Goal: Information Seeking & Learning: Find specific fact

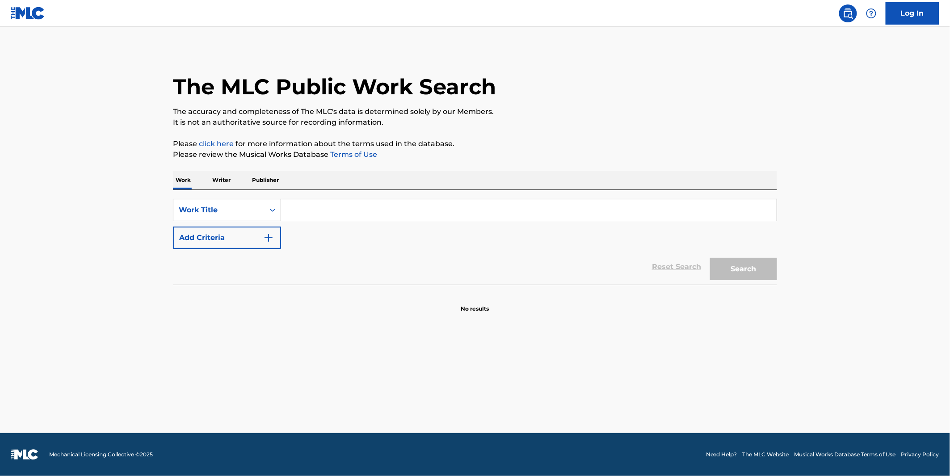
click at [313, 220] on div "Search Form" at bounding box center [529, 210] width 496 height 22
click at [332, 205] on input "Search Form" at bounding box center [528, 209] width 495 height 21
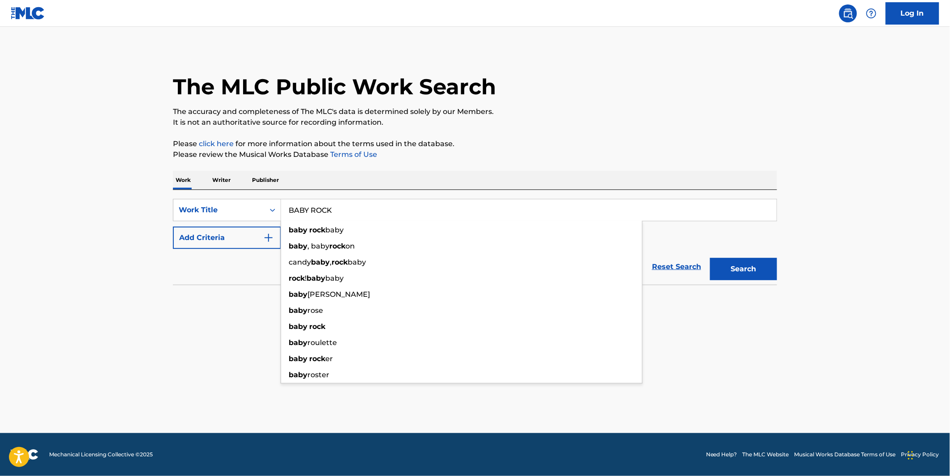
type input "BABY ROCK"
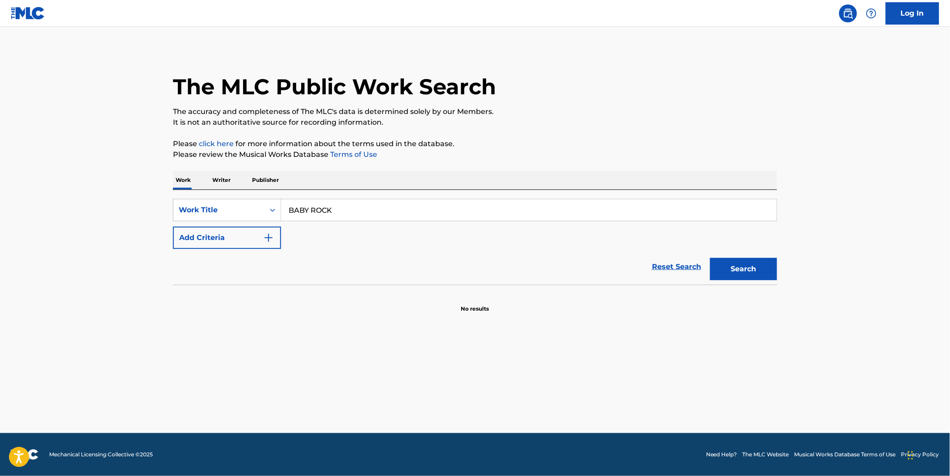
click at [217, 243] on button "Add Criteria" at bounding box center [227, 237] width 108 height 22
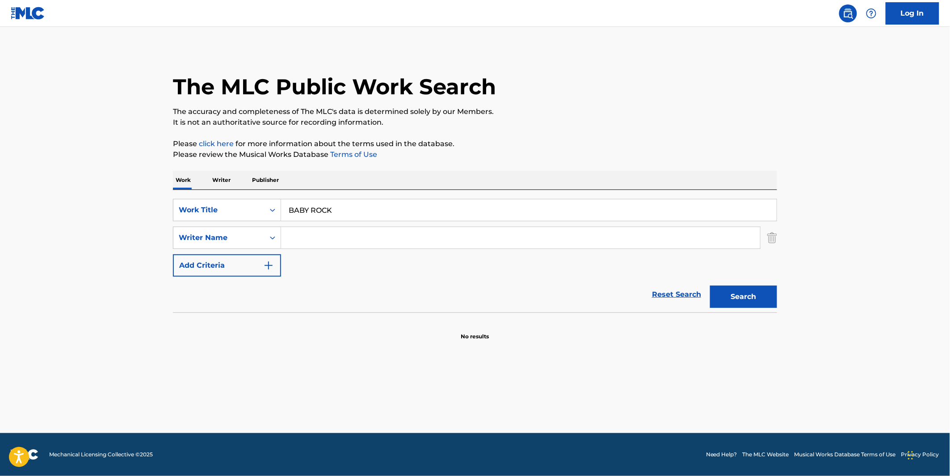
click at [298, 239] on input "Search Form" at bounding box center [520, 237] width 479 height 21
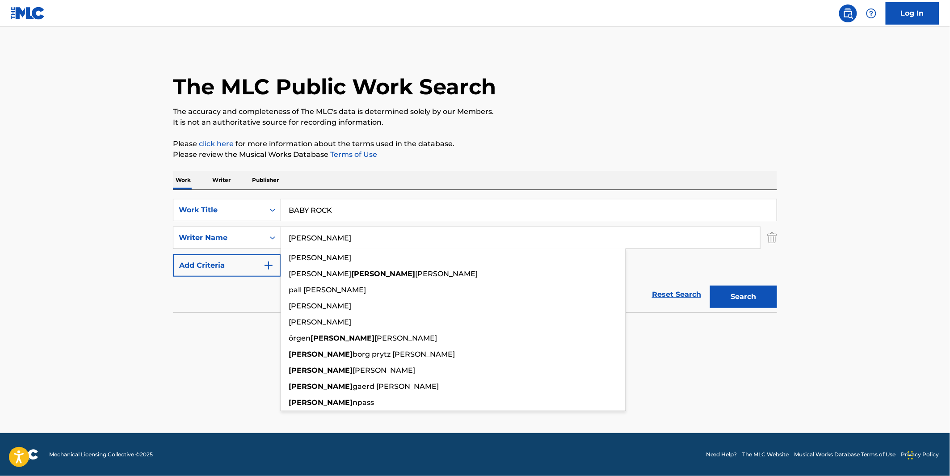
type input "[PERSON_NAME]"
click at [710, 285] on button "Search" at bounding box center [743, 296] width 67 height 22
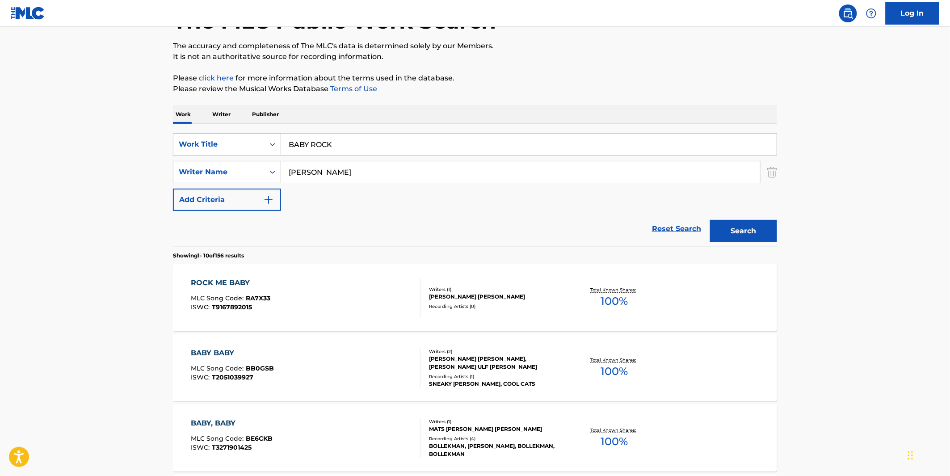
scroll to position [149, 0]
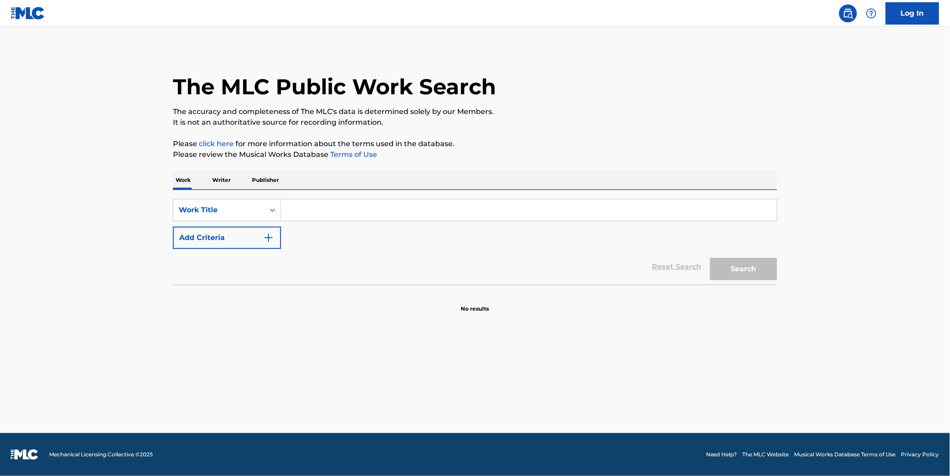
click at [354, 214] on input "Search Form" at bounding box center [528, 209] width 495 height 21
type input "RUN"
click at [189, 237] on button "Add Criteria" at bounding box center [227, 237] width 108 height 22
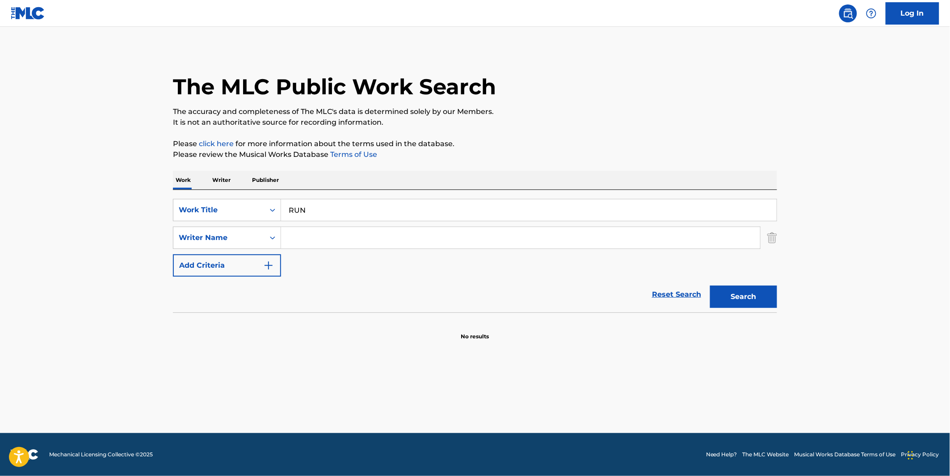
click at [364, 234] on input "Search Form" at bounding box center [520, 237] width 479 height 21
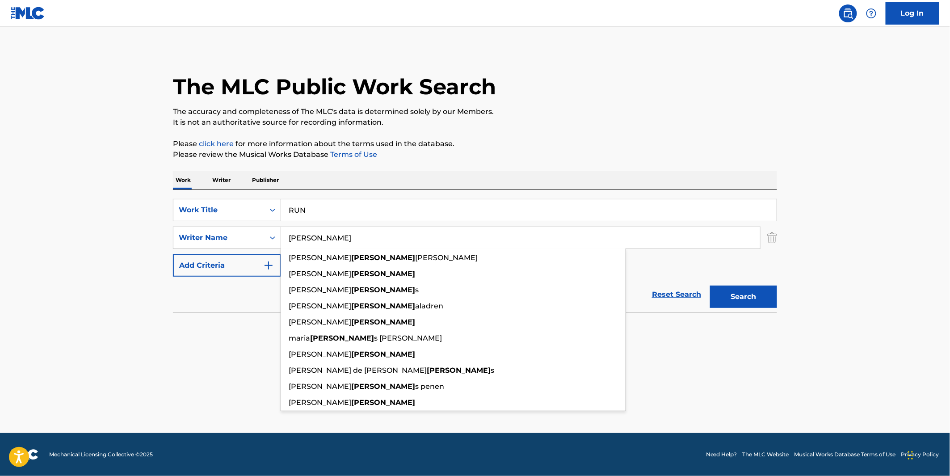
type input "HUERTA"
click at [710, 285] on button "Search" at bounding box center [743, 296] width 67 height 22
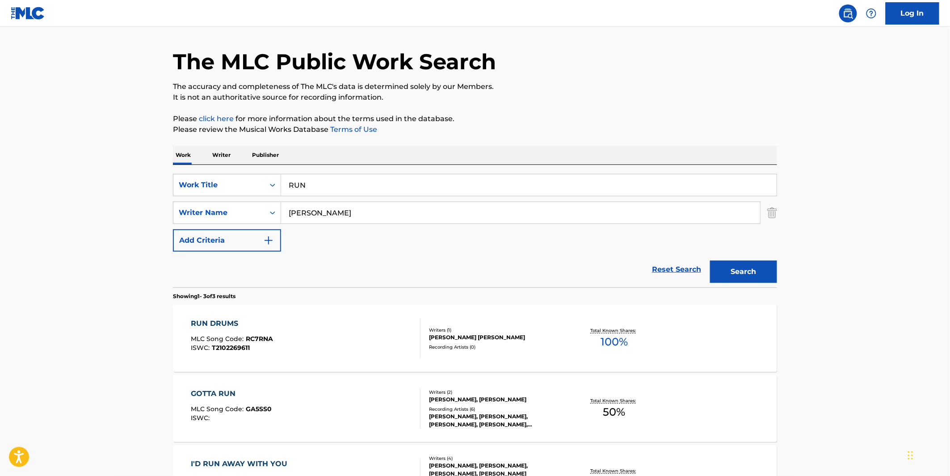
scroll to position [50, 0]
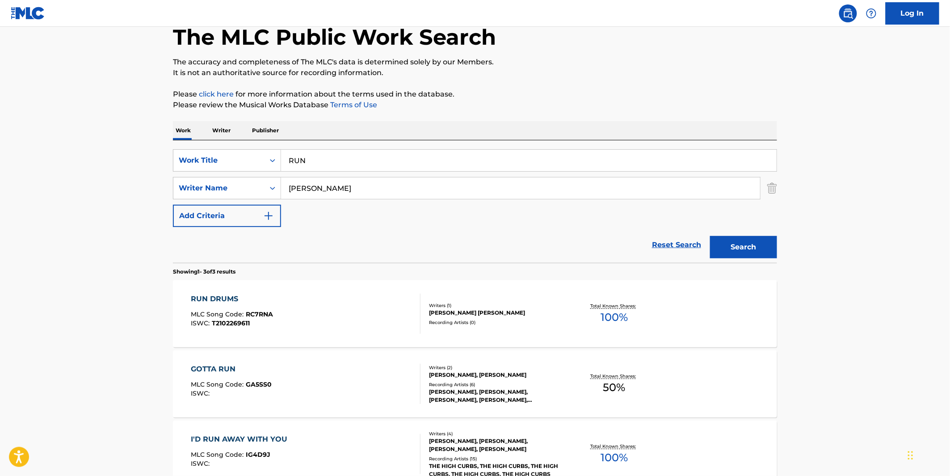
drag, startPoint x: 759, startPoint y: 248, endPoint x: 755, endPoint y: 250, distance: 5.0
click at [759, 248] on button "Search" at bounding box center [743, 247] width 67 height 22
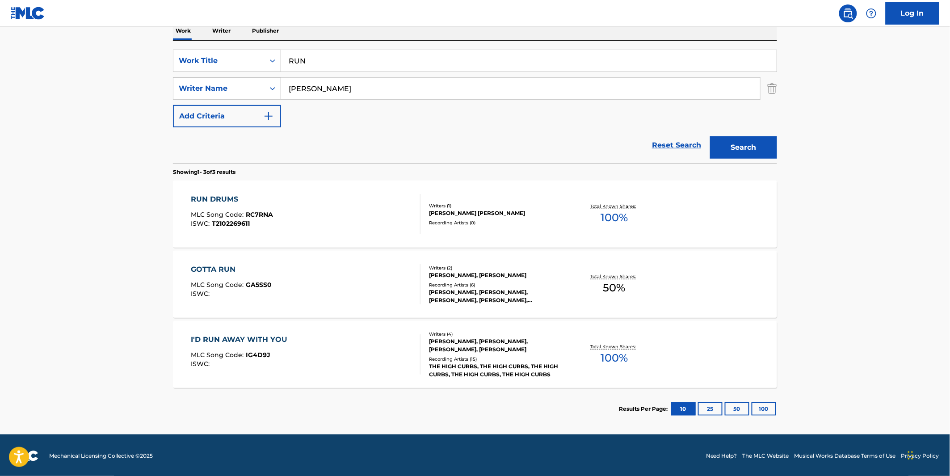
scroll to position [150, 0]
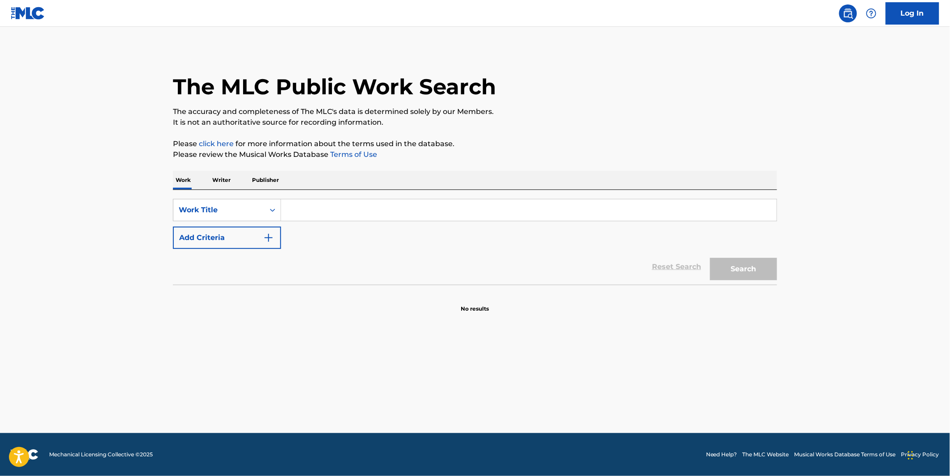
drag, startPoint x: 304, startPoint y: 199, endPoint x: 304, endPoint y: 208, distance: 9.4
click at [305, 203] on input "Search Form" at bounding box center [528, 209] width 495 height 21
paste input "NOWAVE - RENEGADE MASTER"
drag, startPoint x: 329, startPoint y: 211, endPoint x: 202, endPoint y: 214, distance: 126.4
click at [202, 214] on div "SearchWithCriteria7bbc8113-06d7-4f80-9b03-fd4e33ee35c9 Work Title NOWAVE - RENE…" at bounding box center [475, 210] width 604 height 22
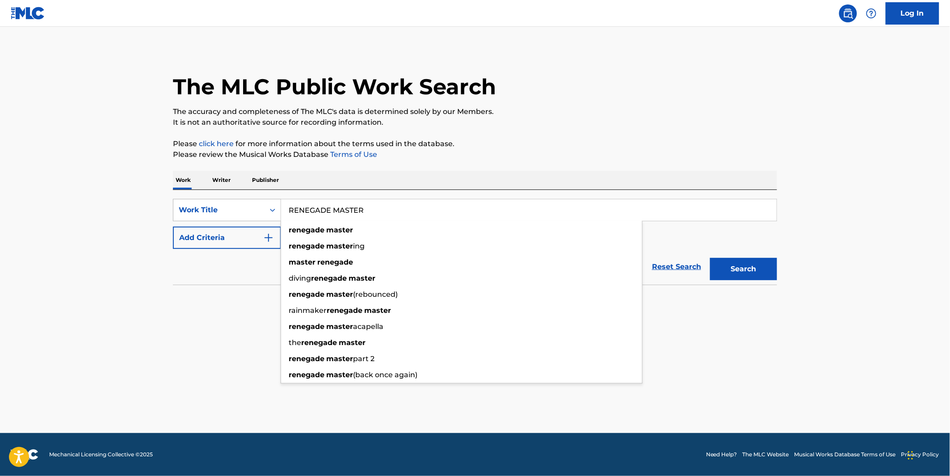
type input "RENEGADE MASTER"
click at [710, 258] on button "Search" at bounding box center [743, 269] width 67 height 22
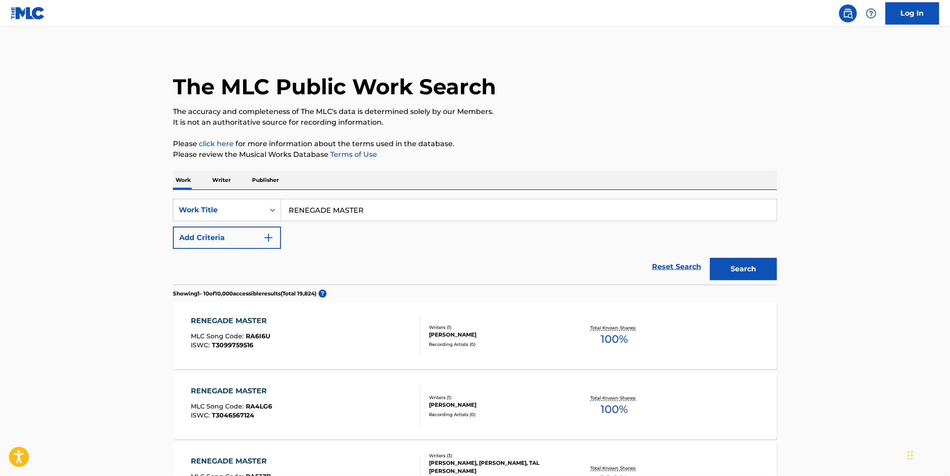
drag, startPoint x: 233, startPoint y: 234, endPoint x: 238, endPoint y: 234, distance: 5.0
click at [233, 234] on button "Add Criteria" at bounding box center [227, 237] width 108 height 22
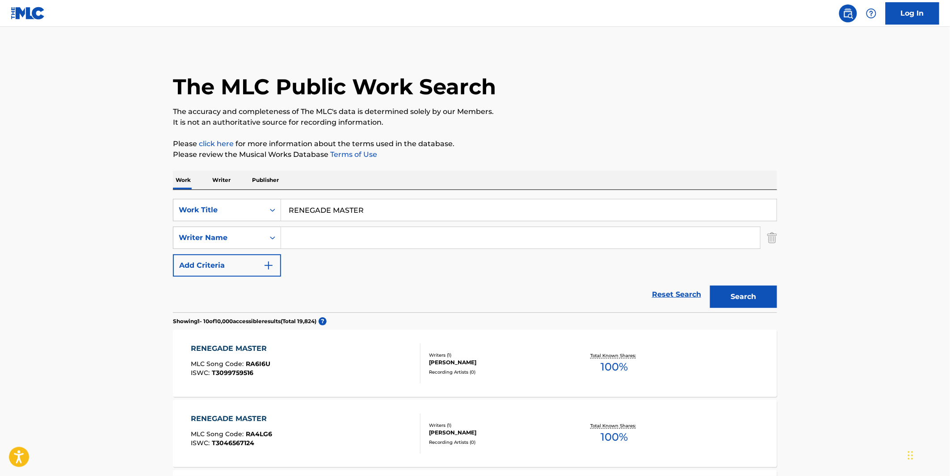
click at [351, 226] on div "SearchWithCriteria7bbc8113-06d7-4f80-9b03-fd4e33ee35c9 Work Title RENEGADE MAST…" at bounding box center [475, 238] width 604 height 78
click at [345, 237] on input "Search Form" at bounding box center [520, 237] width 479 height 21
type input "NOWAVE"
click at [710, 285] on button "Search" at bounding box center [743, 296] width 67 height 22
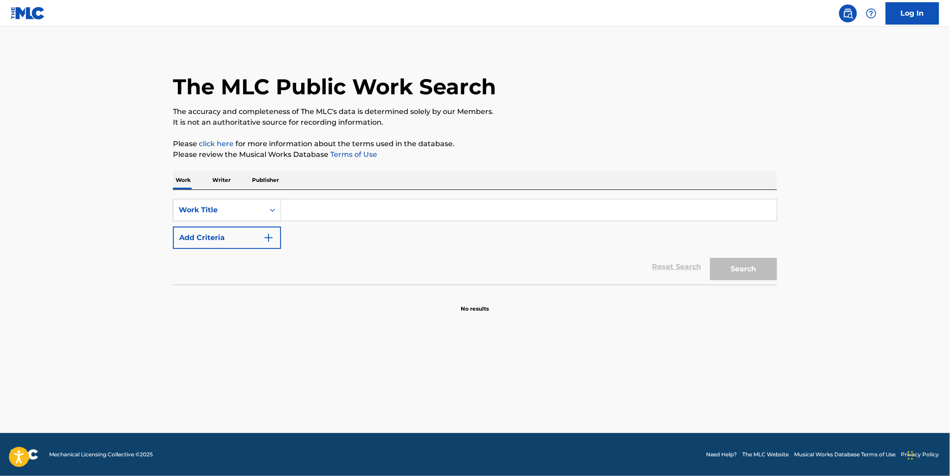
click at [328, 211] on input "Search Form" at bounding box center [528, 209] width 495 height 21
type input "TEST MY SOUL"
click at [478, 119] on p "It is not an authoritative source for recording information." at bounding box center [475, 122] width 604 height 11
click at [226, 228] on button "Add Criteria" at bounding box center [227, 237] width 108 height 22
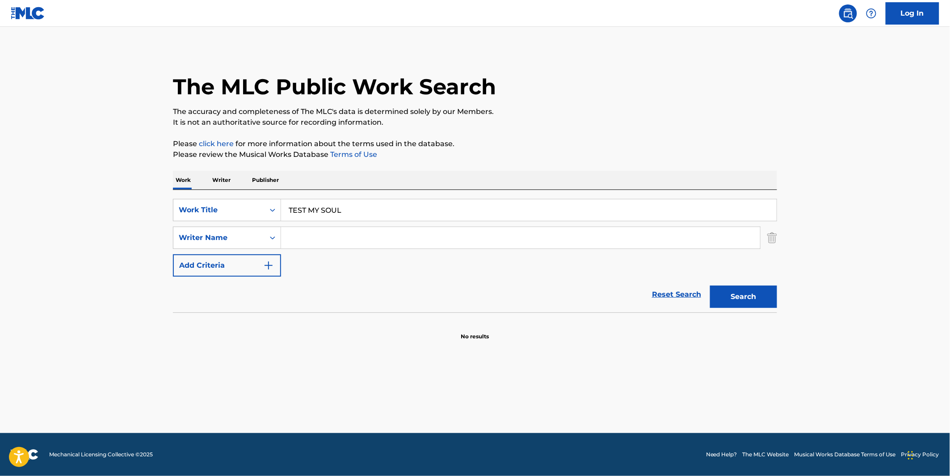
click at [300, 234] on input "Search Form" at bounding box center [520, 237] width 479 height 21
type input "SCHOLAR"
click at [710, 285] on button "Search" at bounding box center [743, 296] width 67 height 22
click at [886, 137] on main "The MLC Public Work Search The accuracy and completeness of The MLC's data is d…" at bounding box center [475, 230] width 950 height 406
